Goal: Task Accomplishment & Management: Use online tool/utility

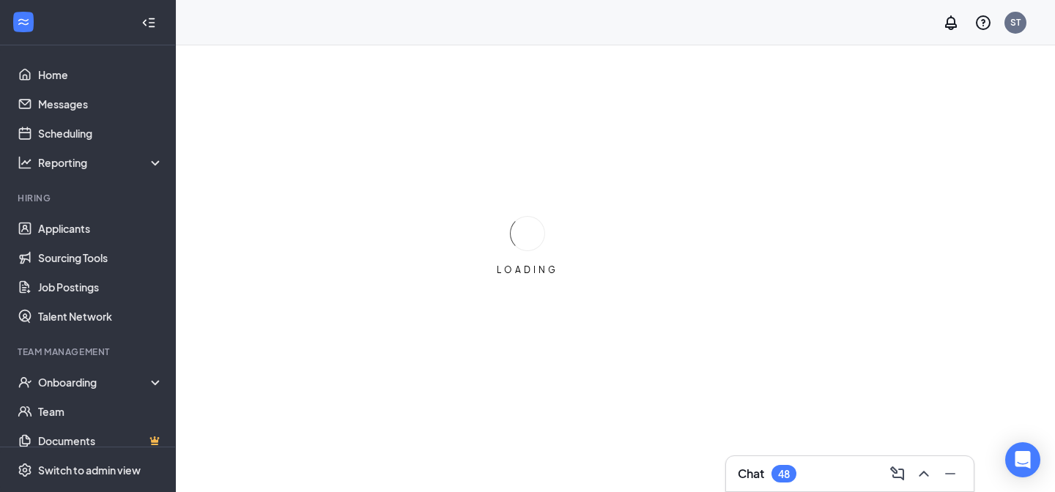
scroll to position [45, 0]
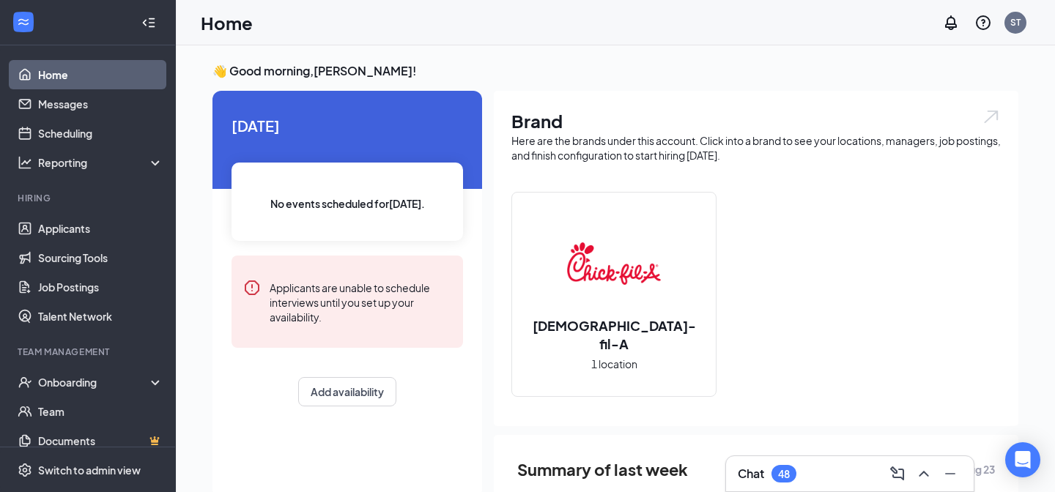
click at [792, 461] on div "Chat 48" at bounding box center [850, 473] width 248 height 35
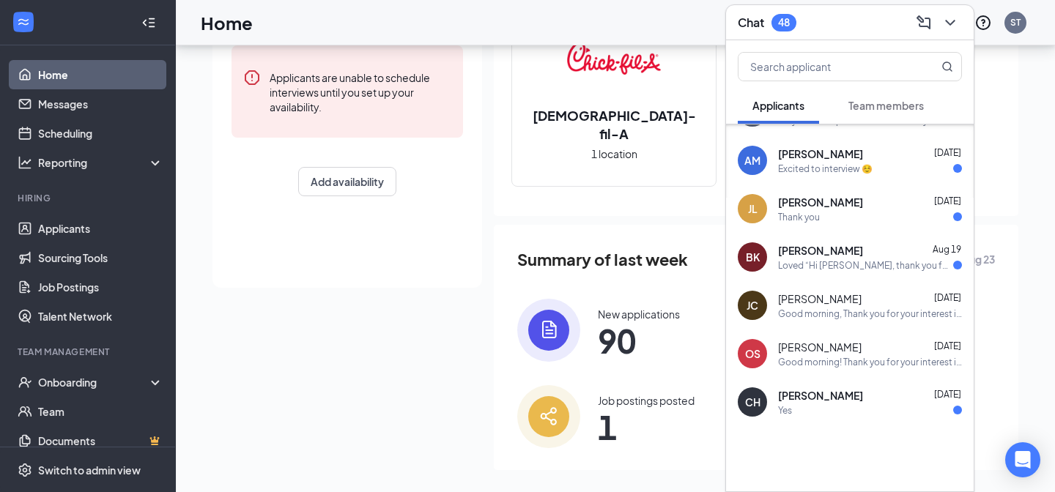
scroll to position [278, 0]
click at [849, 406] on div "Yes" at bounding box center [870, 411] width 184 height 12
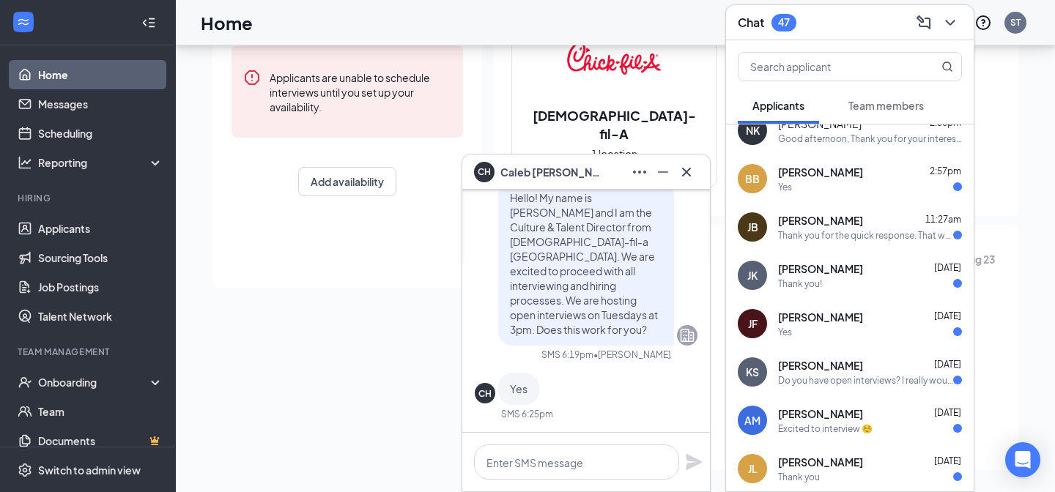
scroll to position [0, 0]
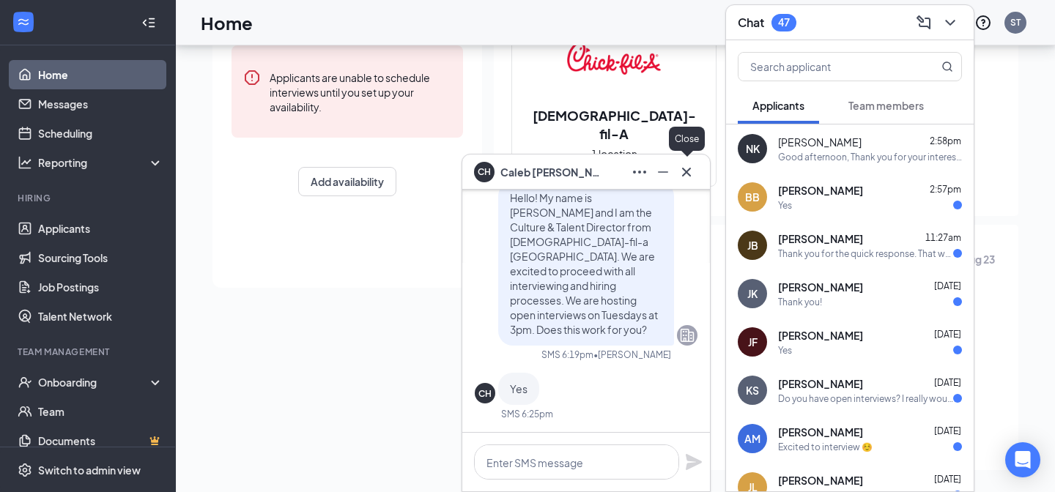
click at [682, 166] on icon "Cross" at bounding box center [686, 172] width 18 height 18
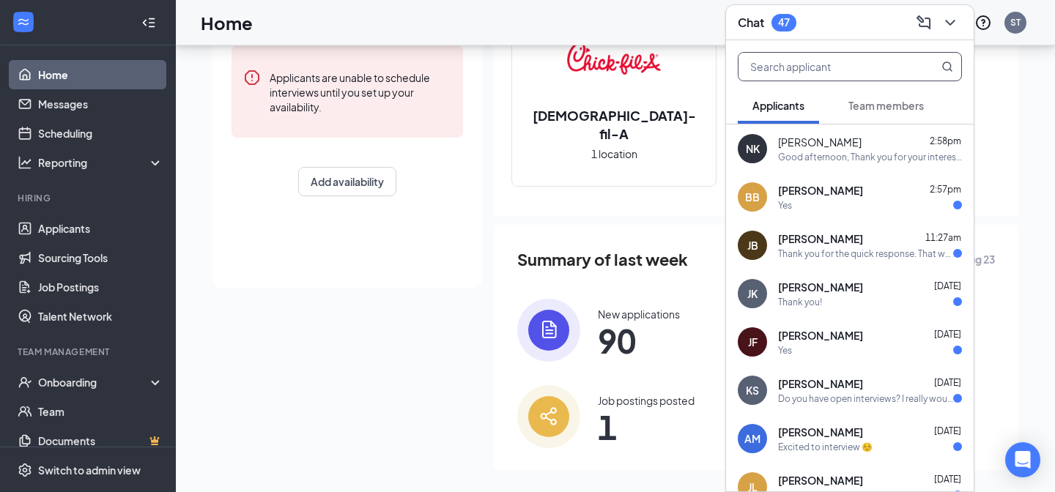
click at [780, 57] on input "text" at bounding box center [825, 67] width 174 height 28
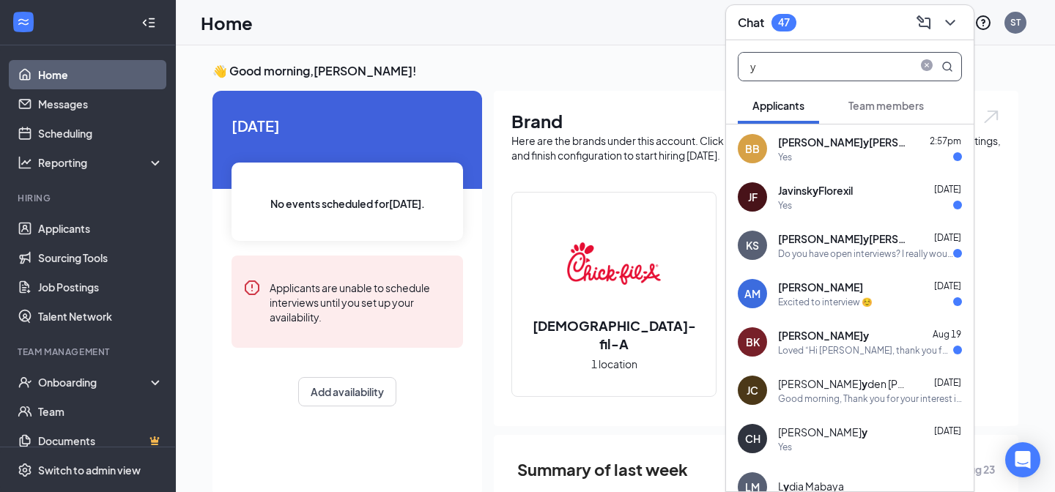
type input "y"
click at [950, 33] on button at bounding box center [949, 22] width 23 height 23
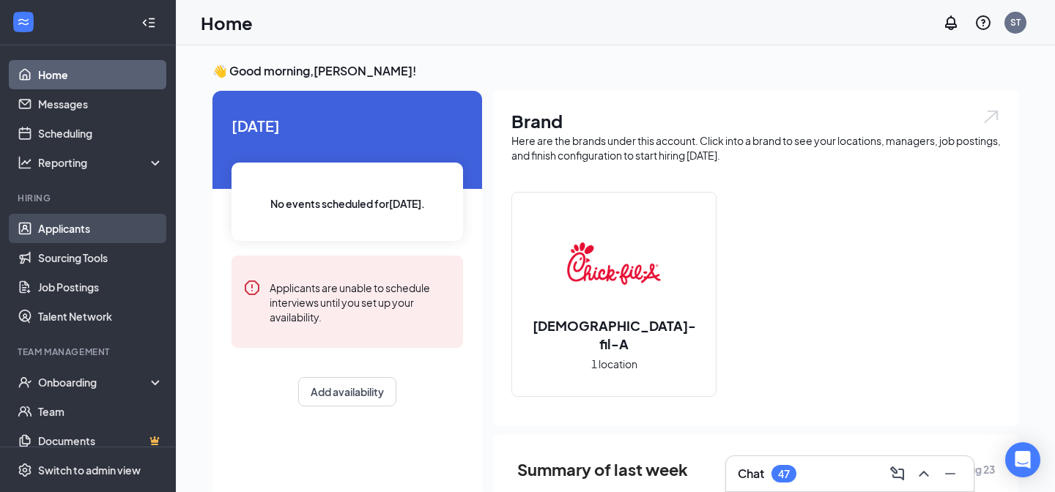
click at [70, 231] on link "Applicants" at bounding box center [100, 228] width 125 height 29
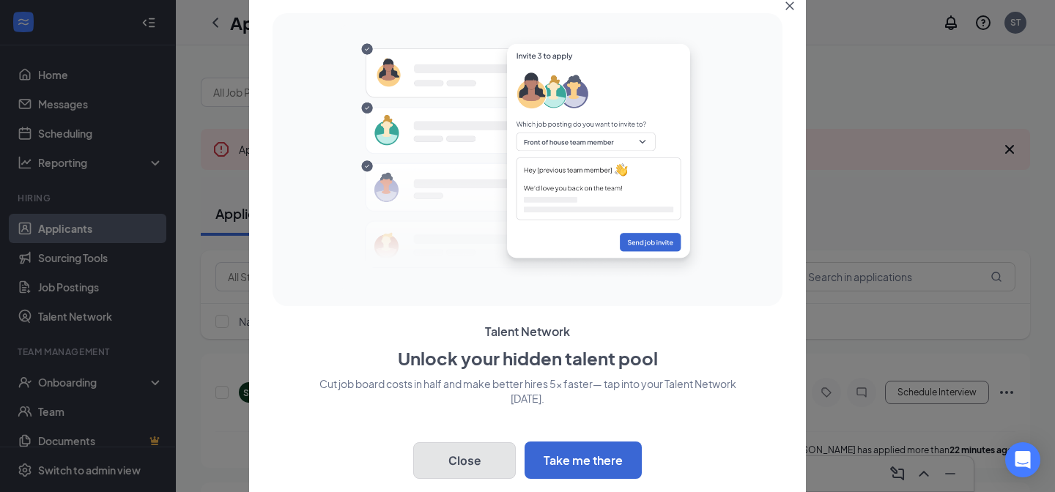
click at [504, 447] on button "Close" at bounding box center [464, 460] width 103 height 37
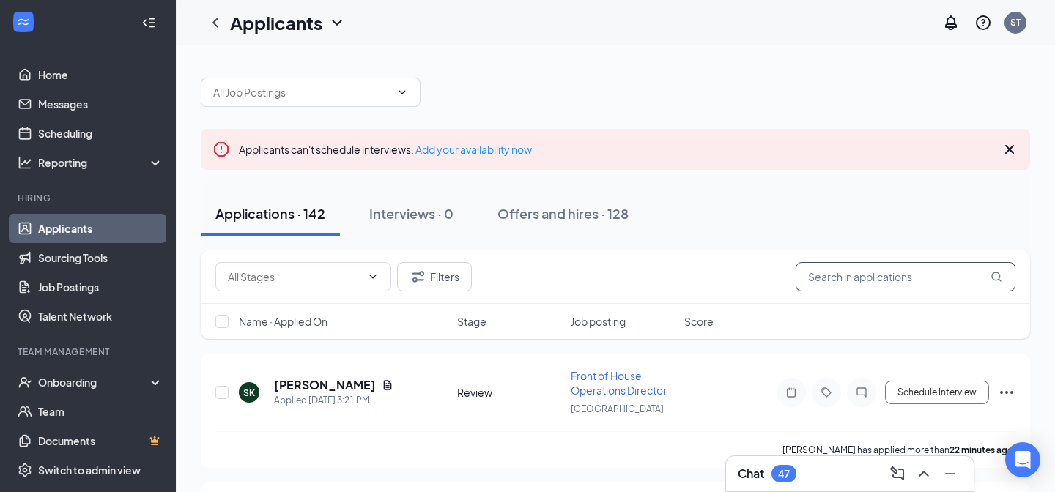
click at [847, 278] on input "text" at bounding box center [905, 276] width 220 height 29
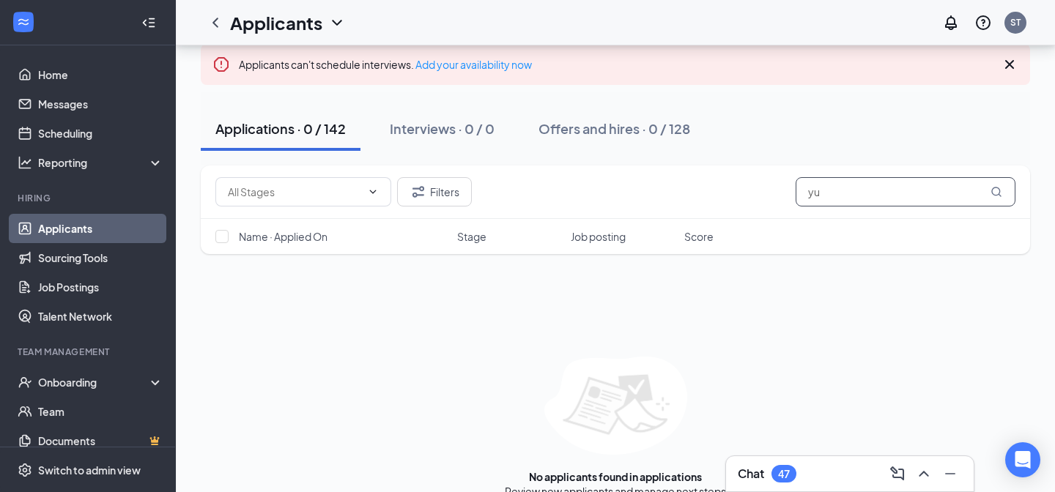
scroll to position [109, 0]
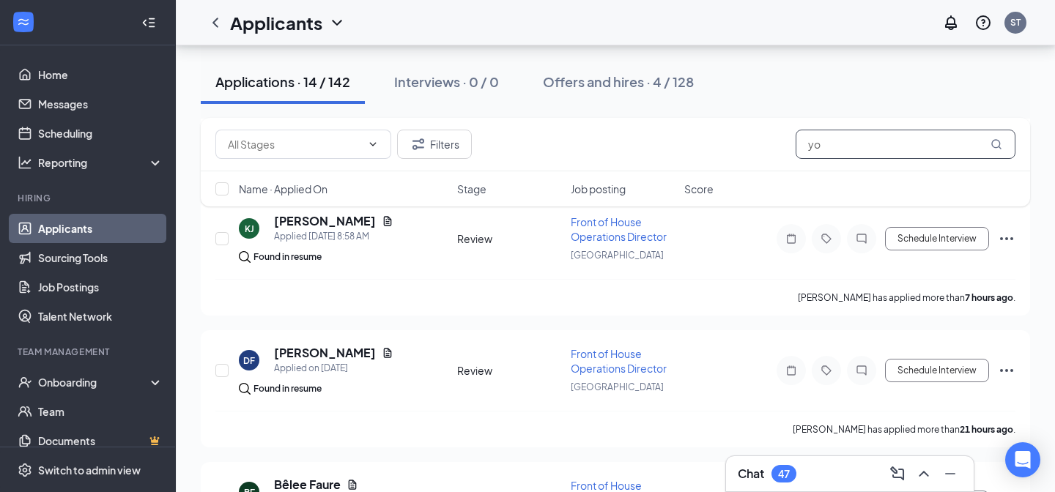
scroll to position [421, 0]
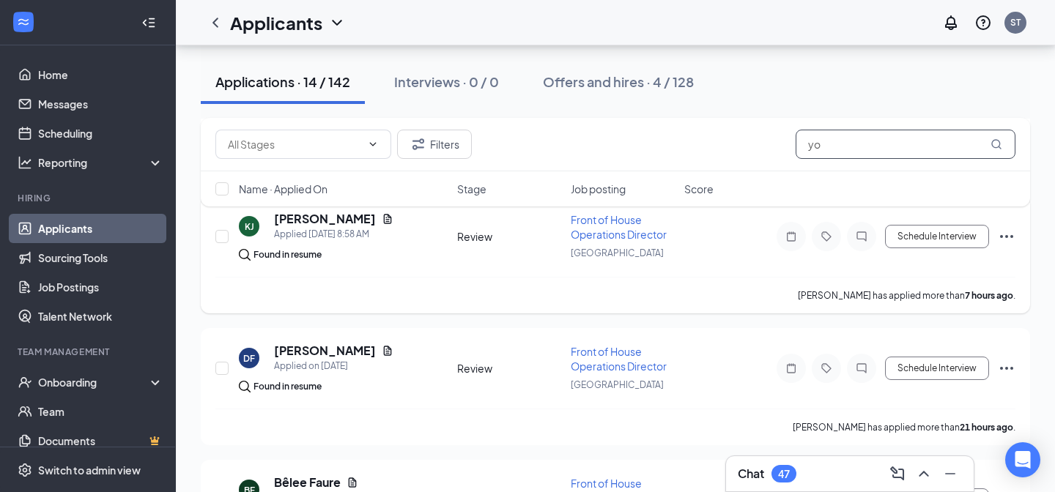
type input "y"
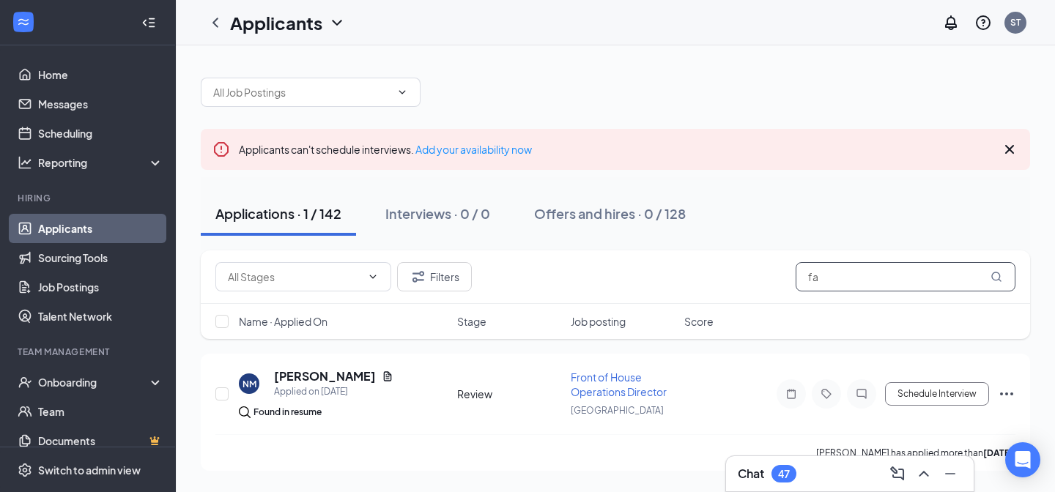
type input "f"
